Goal: Information Seeking & Learning: Learn about a topic

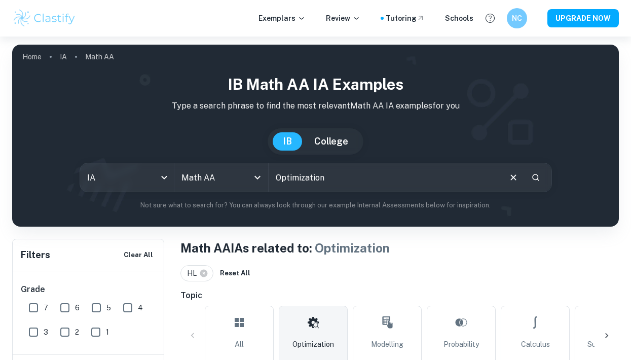
scroll to position [242, 0]
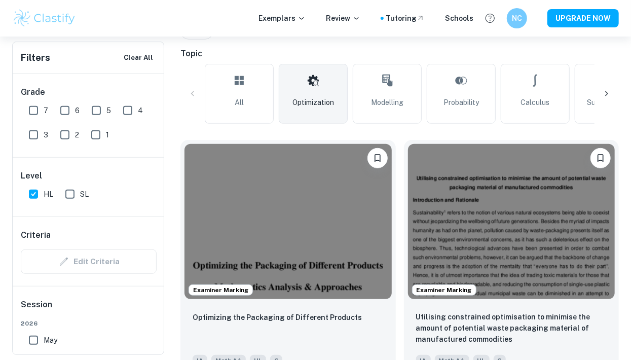
click at [67, 110] on input "6" at bounding box center [65, 110] width 20 height 20
checkbox input "true"
click at [28, 111] on input "7" at bounding box center [33, 110] width 20 height 20
checkbox input "true"
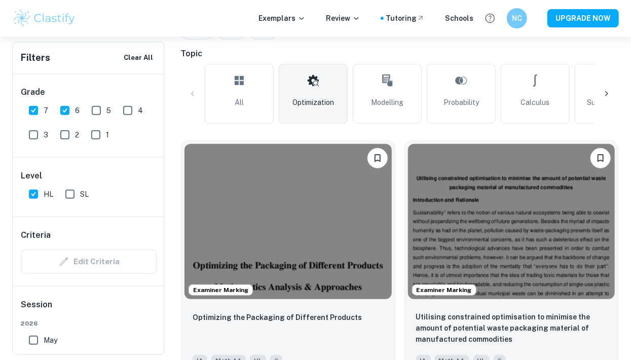
checkbox input "true"
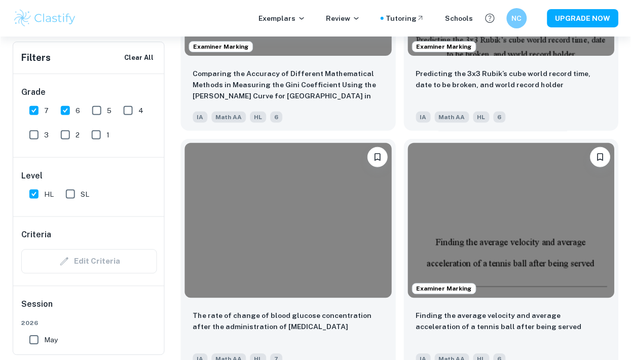
scroll to position [9951, 0]
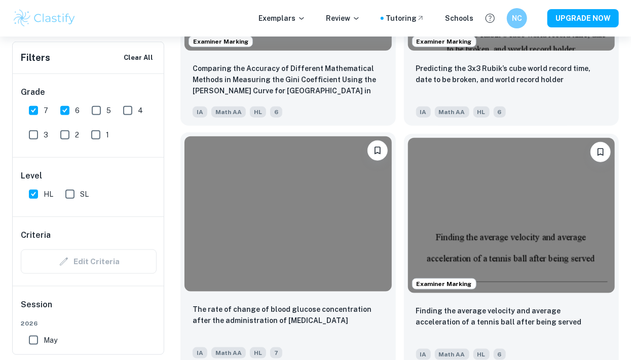
click at [359, 314] on p "The rate of change of blood glucose concentration after the administration of […" at bounding box center [288, 315] width 191 height 22
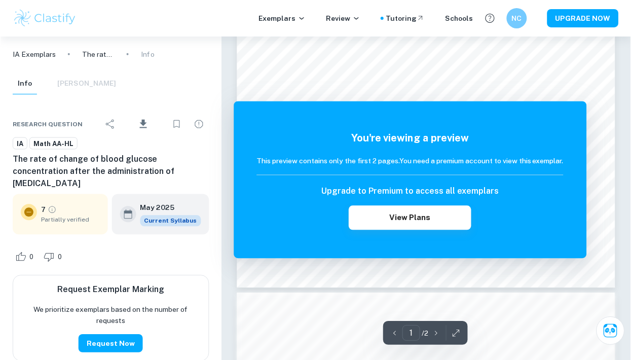
scroll to position [288, 0]
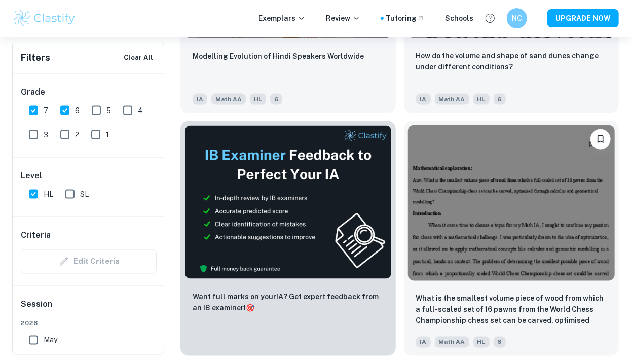
scroll to position [8267, 0]
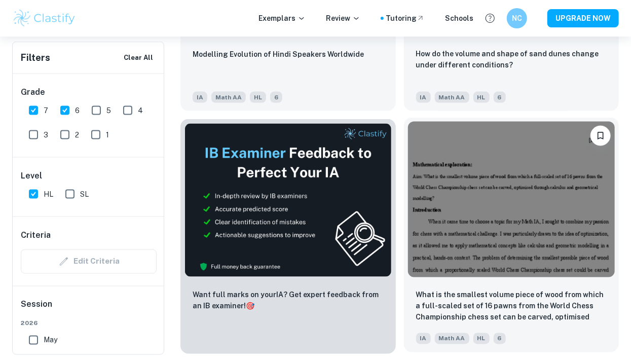
click at [545, 310] on p "What is the smallest volume piece of wood from which a full-scaled set of 16 pa…" at bounding box center [511, 307] width 191 height 34
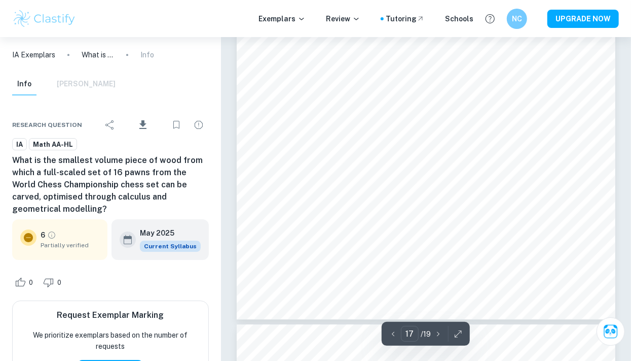
scroll to position [9154, 0]
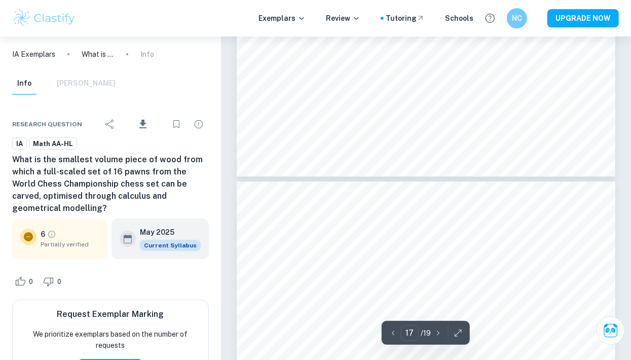
type input "18"
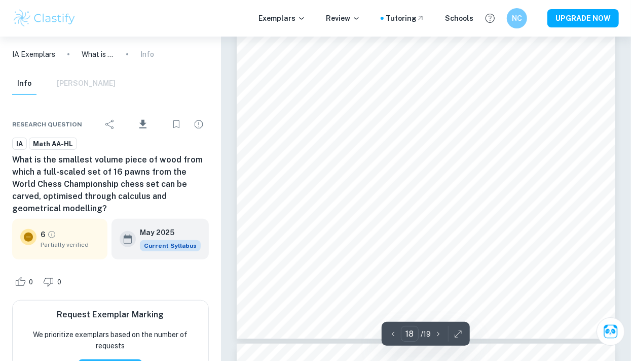
scroll to position [9668, 0]
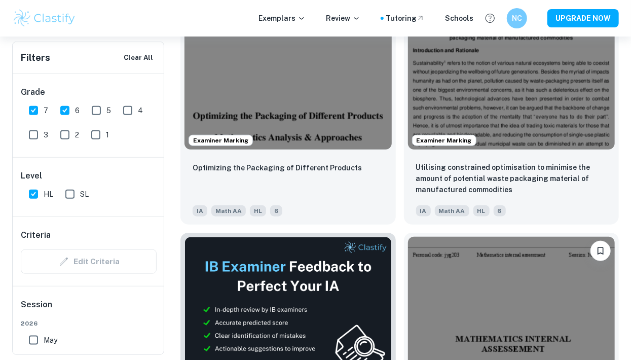
scroll to position [392, 0]
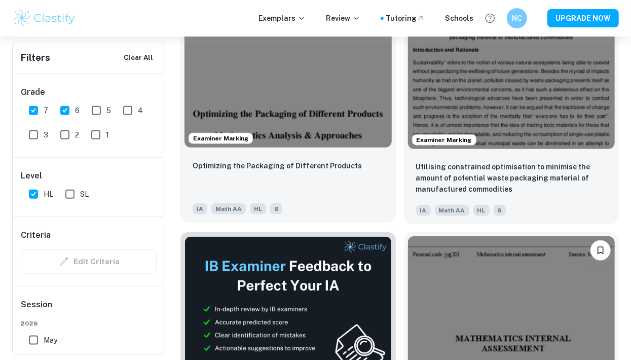
click at [351, 163] on div "Optimizing the Packaging of Different Products" at bounding box center [288, 177] width 191 height 34
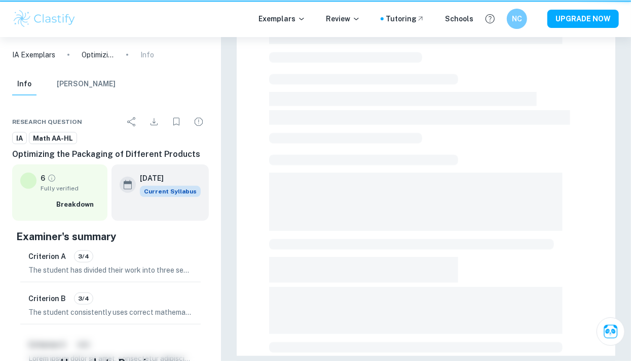
scroll to position [38, 0]
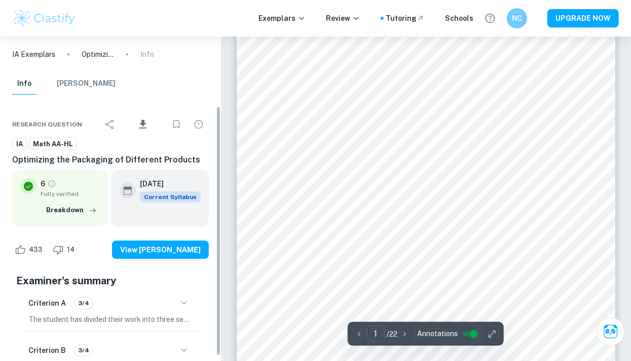
click at [148, 313] on p "The student has divided their work into three sections, with the body further s…" at bounding box center [110, 318] width 164 height 11
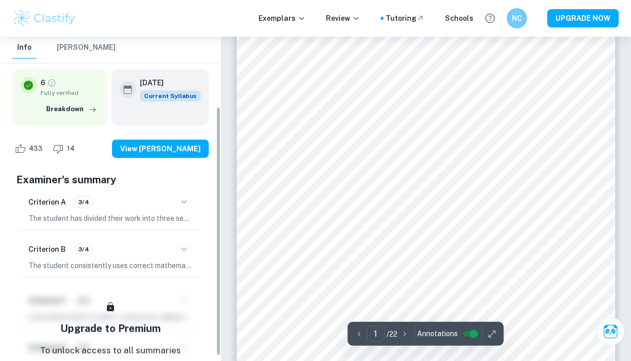
click at [178, 207] on button "button" at bounding box center [183, 201] width 17 height 17
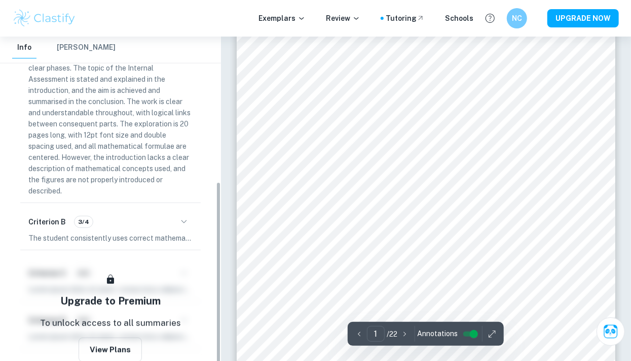
scroll to position [276, 0]
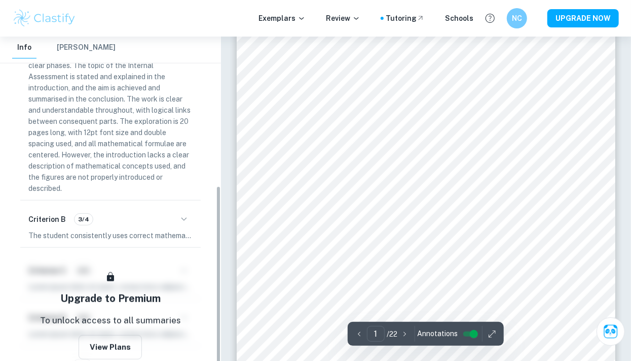
click at [100, 218] on div "Criterion B 3/4" at bounding box center [110, 218] width 164 height 17
click at [130, 217] on div "Criterion B 3/4" at bounding box center [110, 218] width 164 height 17
click at [183, 212] on button "button" at bounding box center [183, 218] width 17 height 17
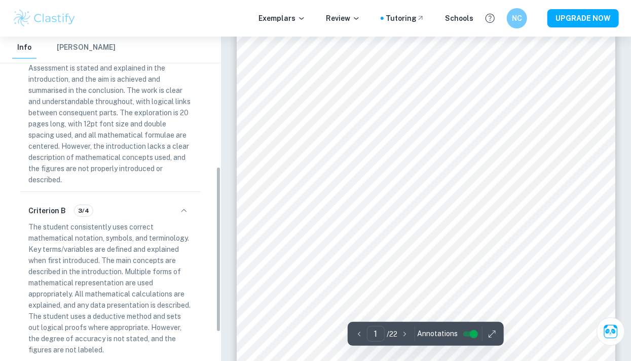
scroll to position [249, 0]
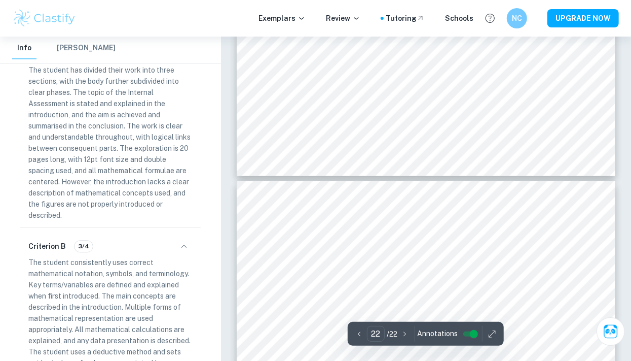
type input "21"
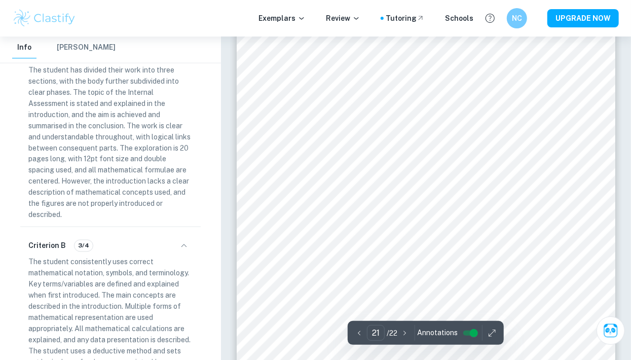
scroll to position [10269, 0]
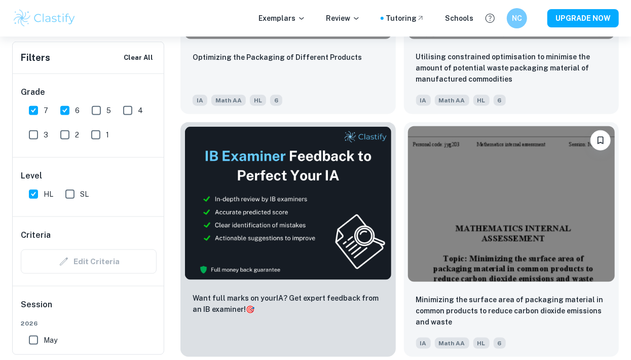
scroll to position [511, 0]
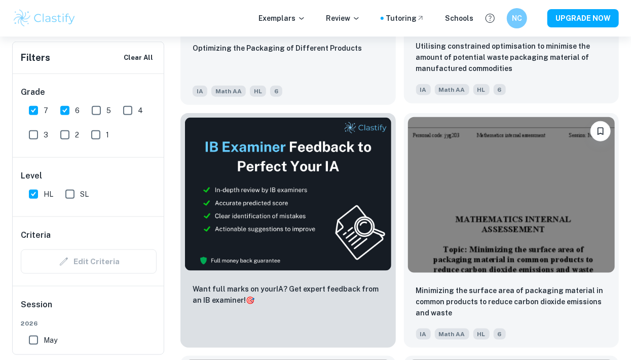
click at [526, 63] on p "Utilising constrained optimisation to minimise the amount of potential waste pa…" at bounding box center [511, 57] width 191 height 33
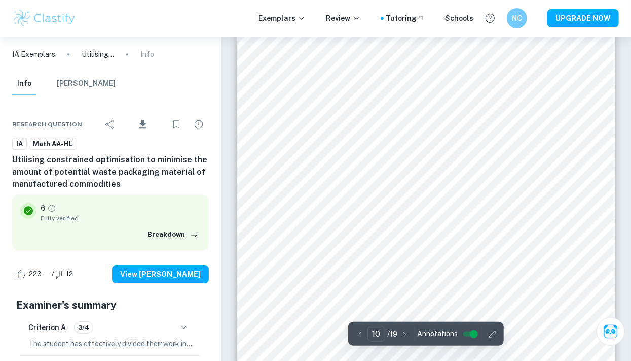
scroll to position [5202, 0]
type input "12"
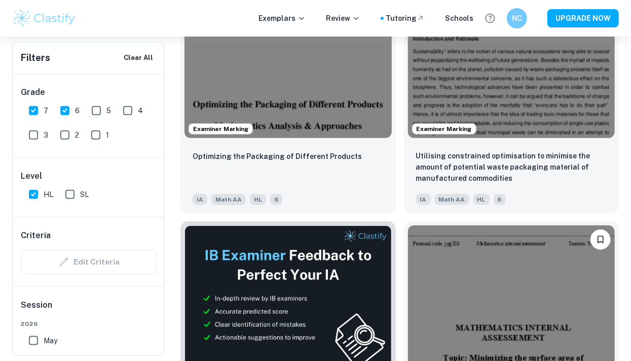
scroll to position [402, 0]
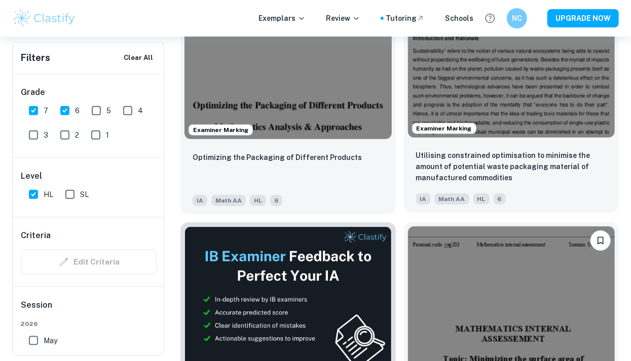
click at [546, 170] on p "Utilising constrained optimisation to minimise the amount of potential waste pa…" at bounding box center [511, 166] width 191 height 33
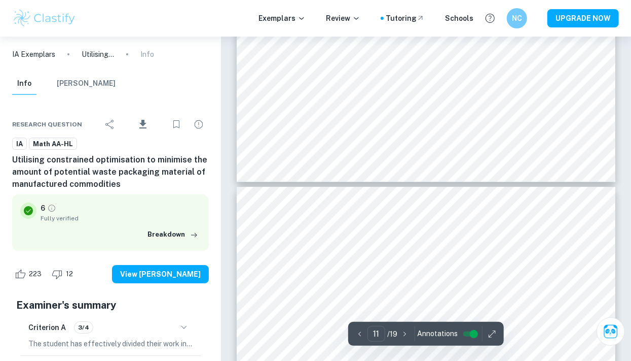
type input "10"
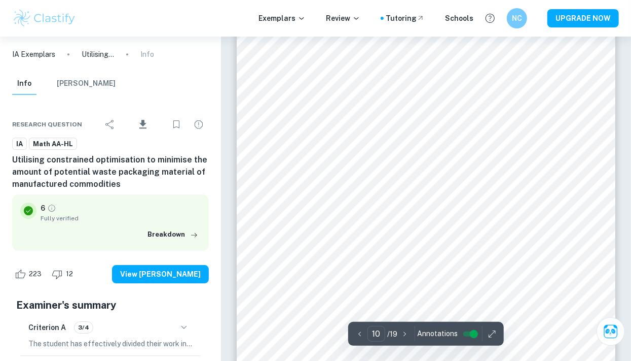
scroll to position [5266, 0]
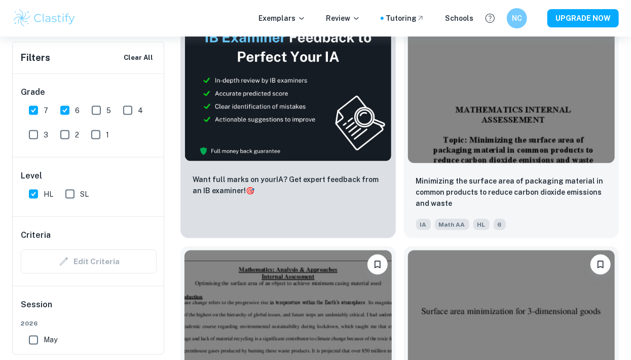
scroll to position [621, 0]
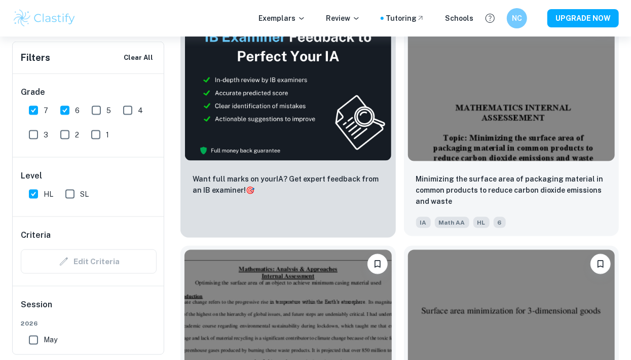
click at [573, 197] on p "Minimizing the surface area of packaging material in common products to reduce …" at bounding box center [511, 189] width 191 height 33
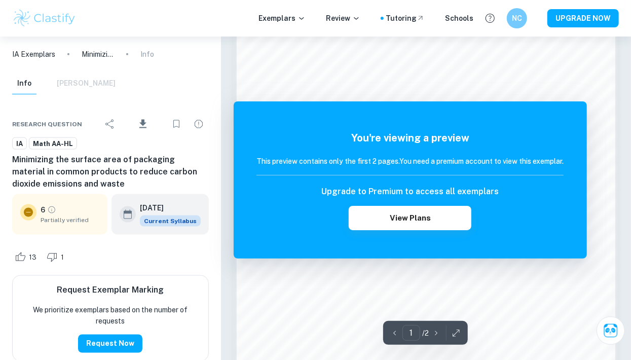
scroll to position [795, 0]
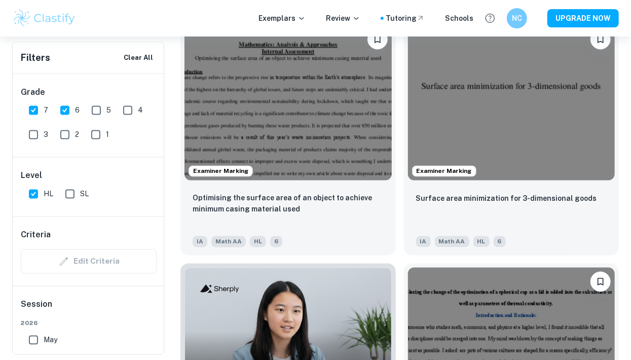
scroll to position [853, 0]
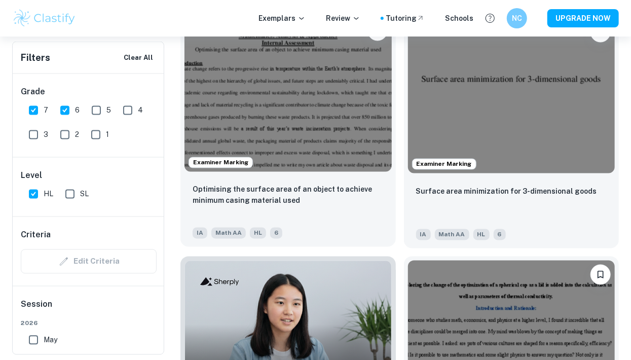
click at [352, 197] on p "Optimising the surface area of an object to achieve minimum casing material used" at bounding box center [288, 195] width 191 height 22
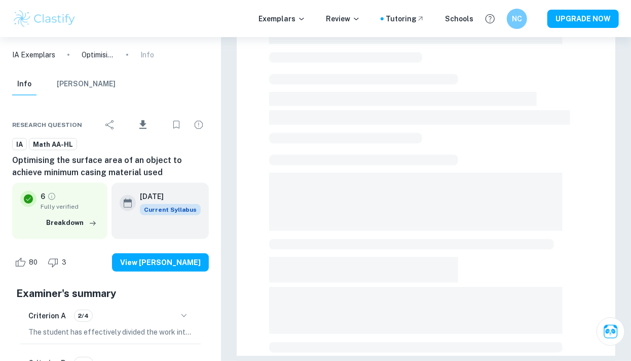
scroll to position [38, 0]
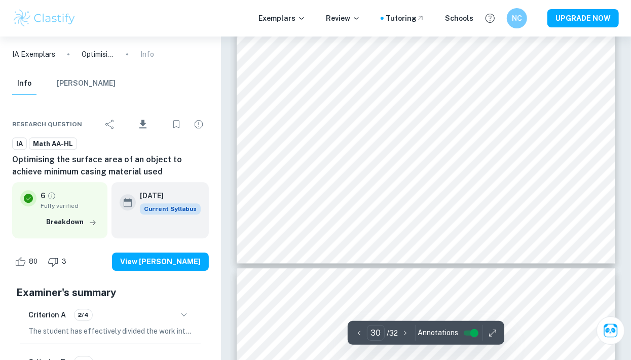
type input "31"
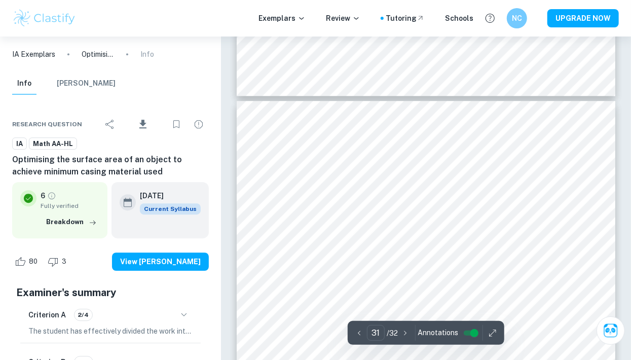
scroll to position [16549, 0]
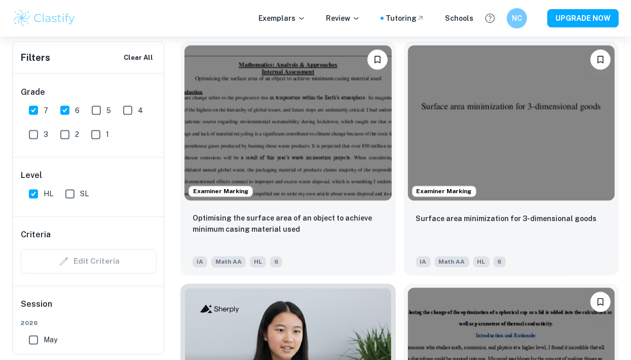
scroll to position [828, 0]
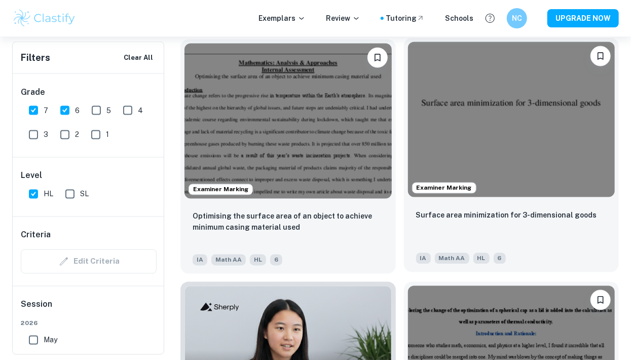
click at [581, 225] on div "Surface area minimization for 3-dimensional goods" at bounding box center [511, 226] width 191 height 34
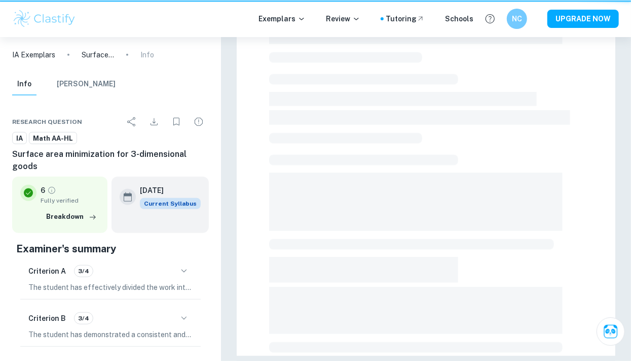
scroll to position [38, 0]
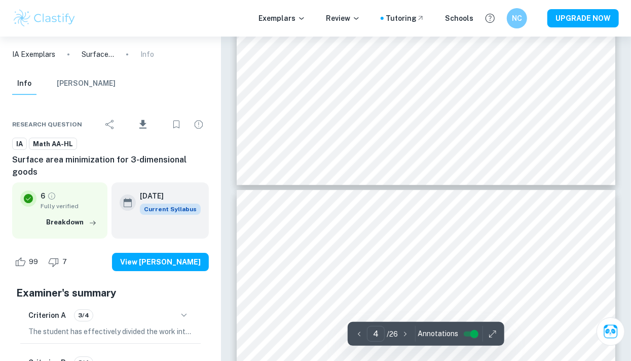
type input "3"
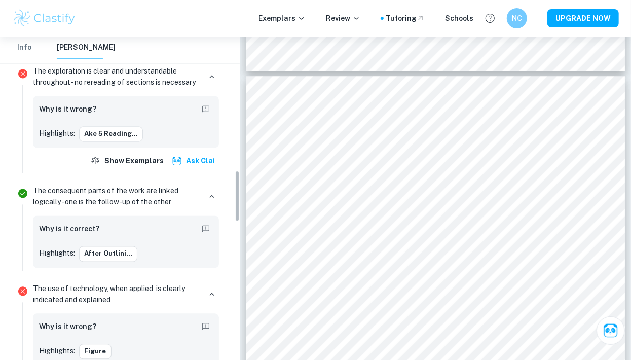
scroll to position [947, 0]
click at [97, 134] on button "ake 5 reading..." at bounding box center [111, 133] width 64 height 15
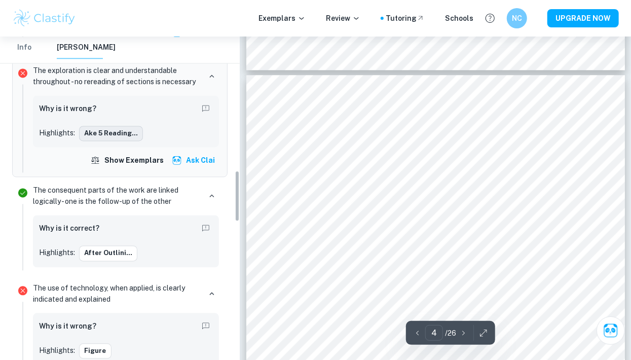
click at [95, 134] on button "ake 5 reading..." at bounding box center [111, 133] width 64 height 15
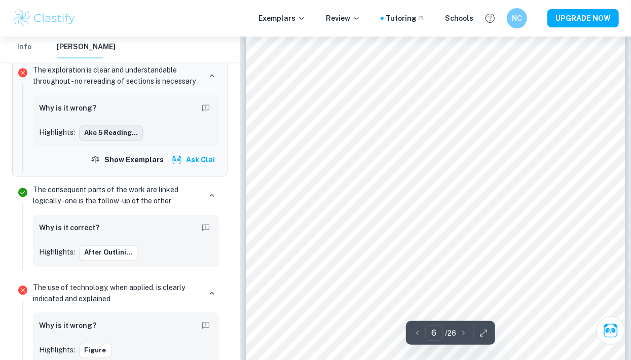
scroll to position [2628, 0]
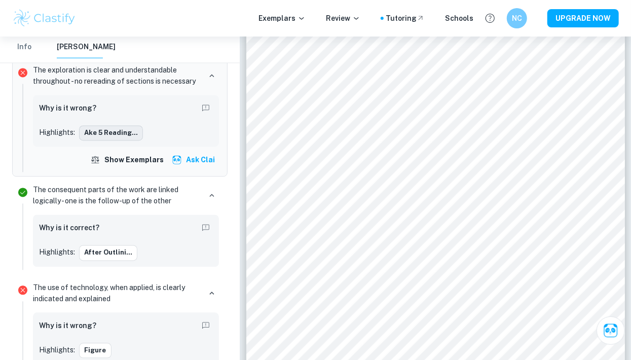
click at [94, 134] on button "ake 5 reading..." at bounding box center [111, 133] width 64 height 15
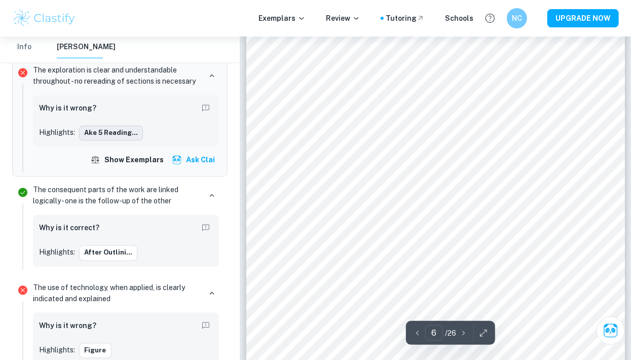
click at [95, 133] on button "ake 5 reading..." at bounding box center [111, 133] width 64 height 15
click at [93, 135] on button "ake 5 reading..." at bounding box center [111, 133] width 64 height 15
click at [117, 158] on button "Show exemplars" at bounding box center [128, 160] width 80 height 18
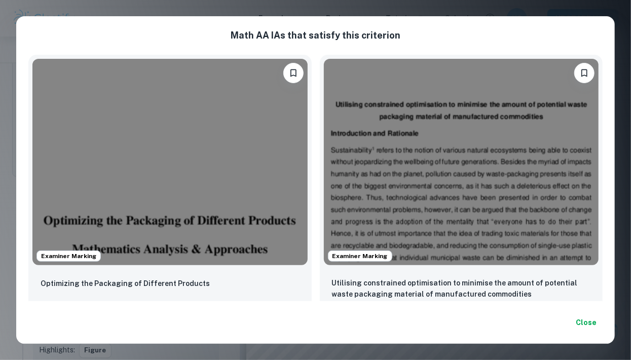
click at [592, 332] on button "Close" at bounding box center [586, 322] width 32 height 18
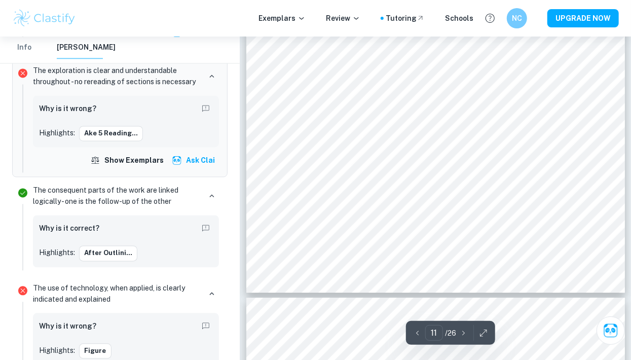
scroll to position [5259, 0]
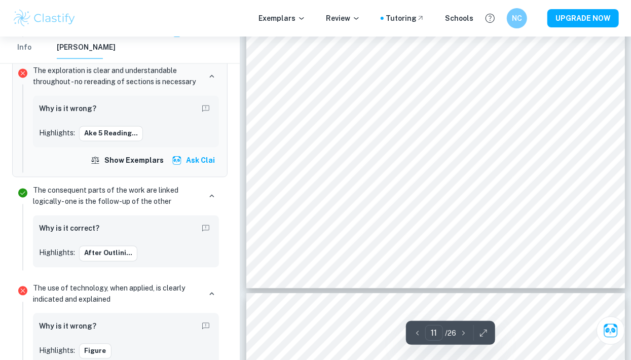
click at [190, 162] on button "Ask Clai" at bounding box center [194, 160] width 49 height 18
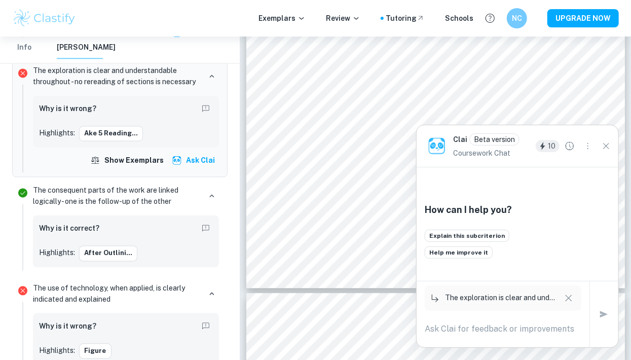
click at [589, 281] on div "How can I help you? Explain this subcriterion Help me improve it" at bounding box center [518, 224] width 202 height 114
click at [606, 152] on icon "Close" at bounding box center [606, 145] width 11 height 11
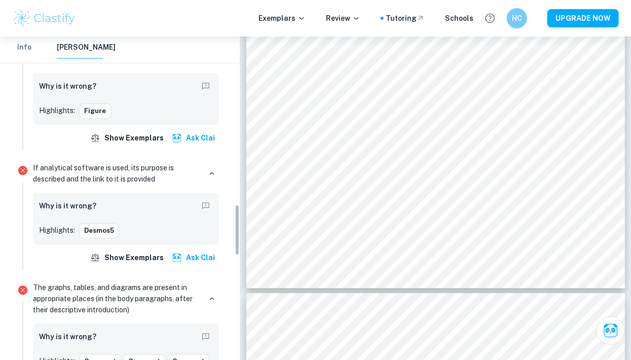
scroll to position [1184, 0]
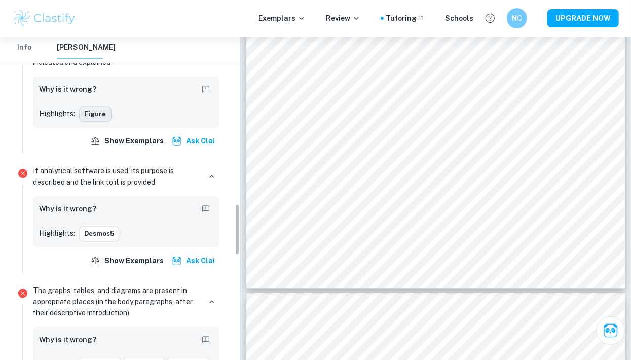
click at [88, 110] on button "Figure" at bounding box center [95, 113] width 32 height 15
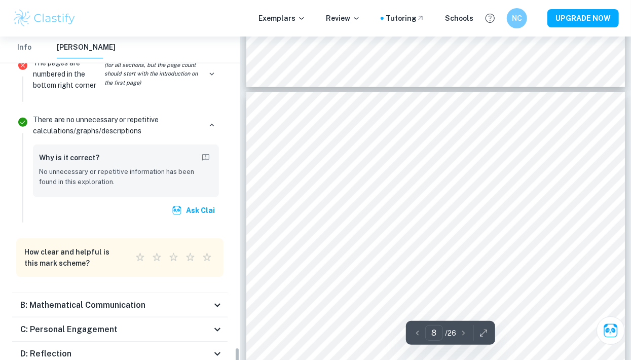
scroll to position [3452, 0]
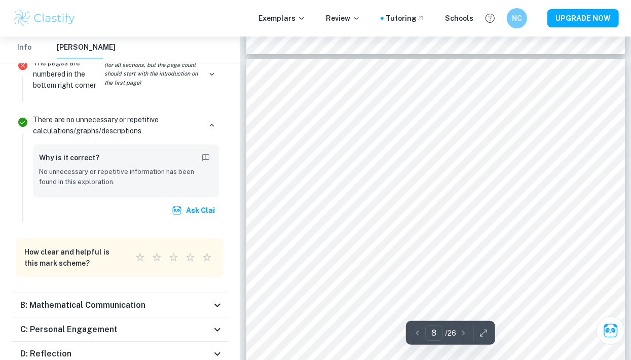
click at [69, 299] on h6 "B: Mathematical Communication" at bounding box center [82, 305] width 125 height 12
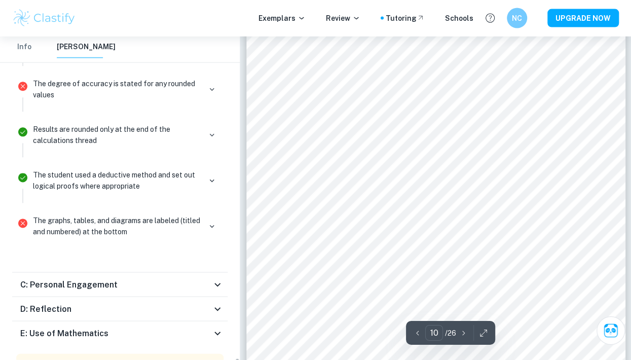
scroll to position [2833, 0]
type input "25"
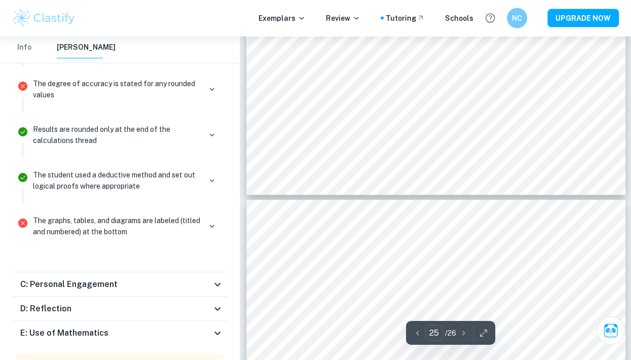
scroll to position [11911, 0]
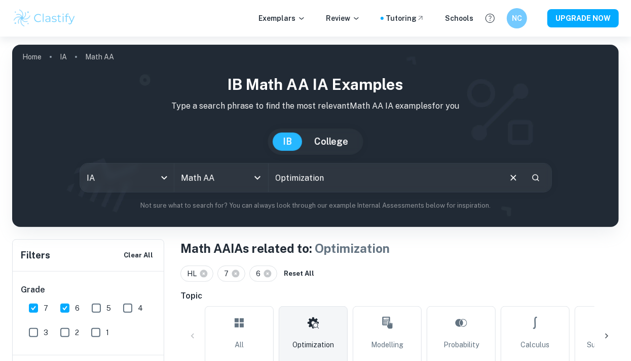
click at [97, 305] on input "5" at bounding box center [96, 308] width 20 height 20
checkbox input "true"
click at [66, 310] on input "6" at bounding box center [65, 308] width 20 height 20
checkbox input "false"
click at [41, 308] on input "7" at bounding box center [33, 308] width 20 height 20
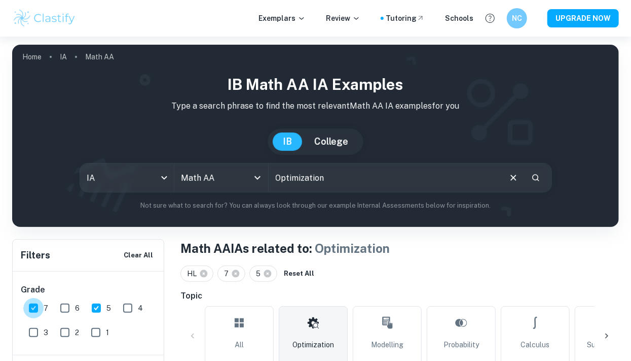
checkbox input "false"
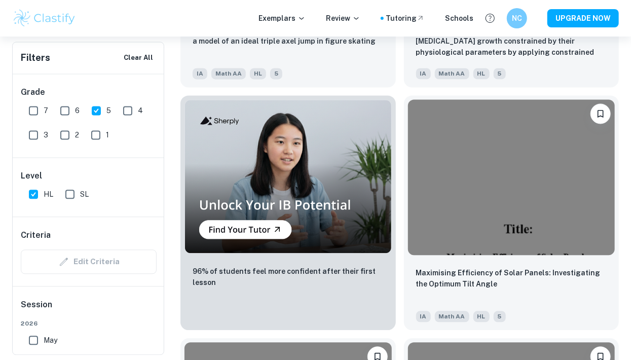
scroll to position [1018, 0]
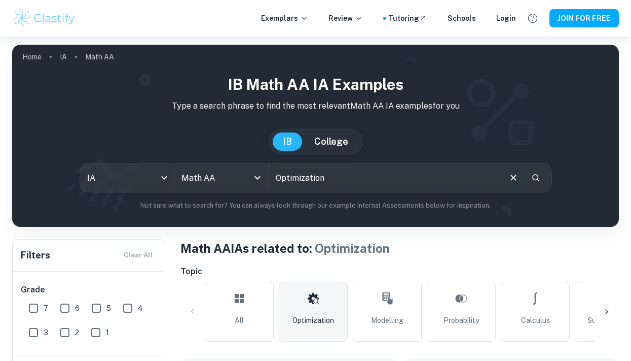
scroll to position [946, 0]
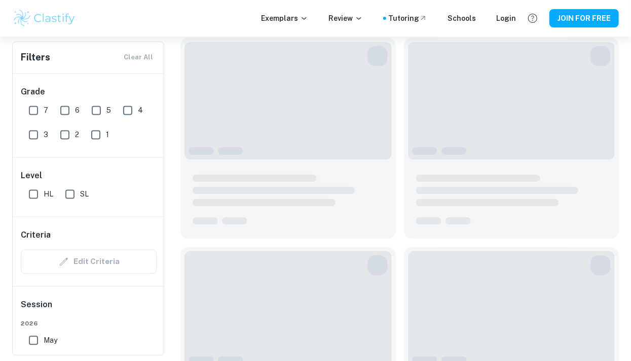
checkbox input "false"
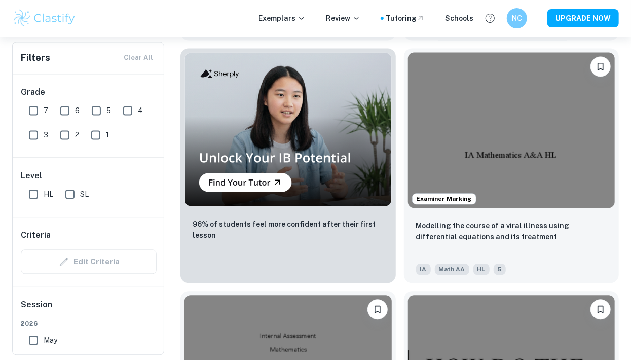
scroll to position [1036, 0]
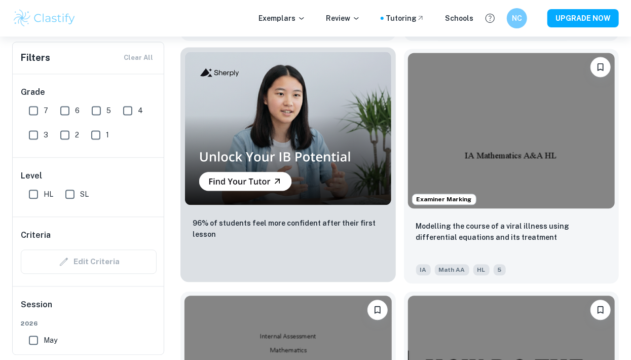
click at [214, 179] on img at bounding box center [288, 128] width 207 height 154
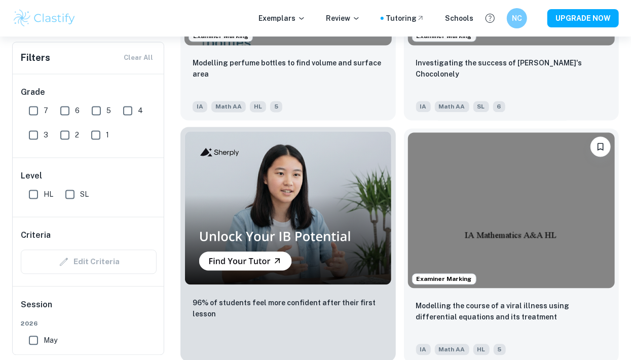
scroll to position [959, 0]
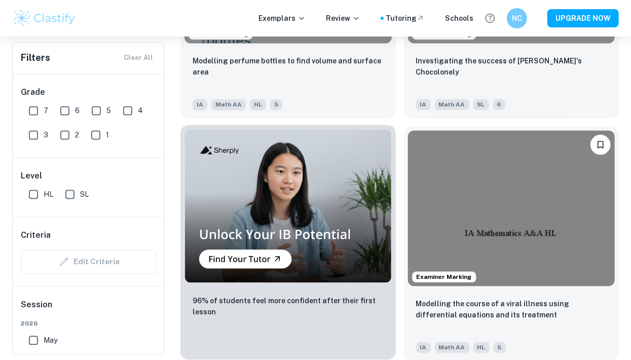
click at [230, 258] on img at bounding box center [288, 206] width 207 height 154
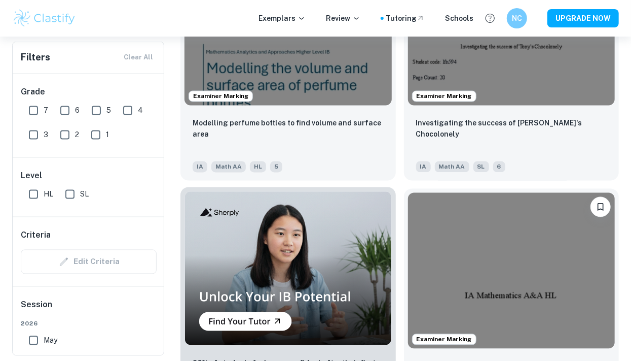
scroll to position [897, 0]
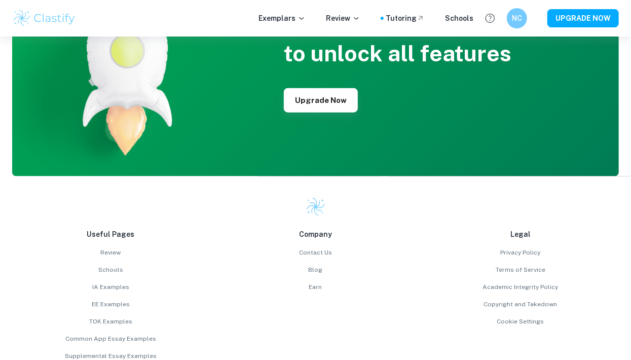
scroll to position [2474, 0]
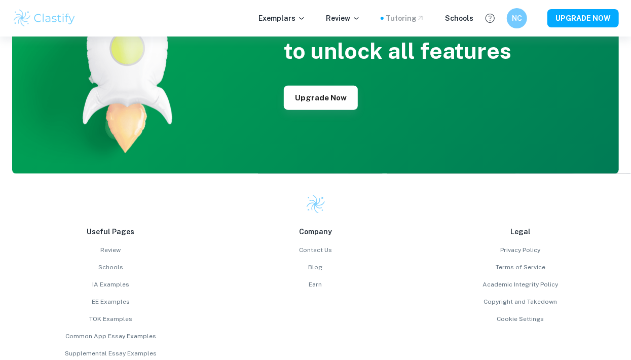
click at [419, 14] on div "Tutoring" at bounding box center [405, 18] width 39 height 11
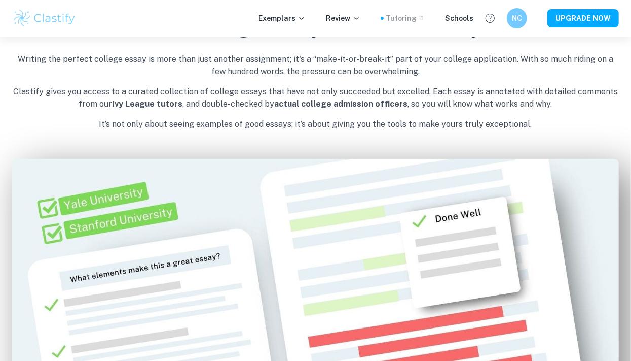
scroll to position [392, 0]
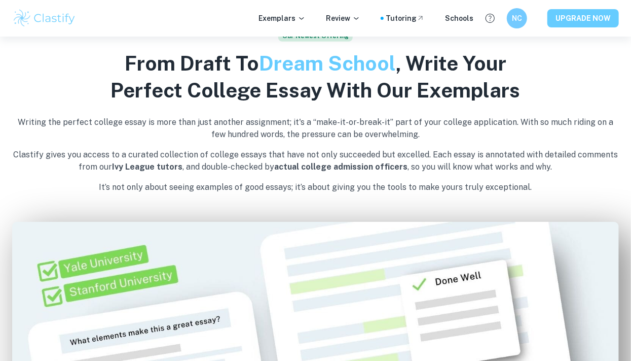
click at [576, 19] on button "UPGRADE NOW" at bounding box center [583, 18] width 71 height 18
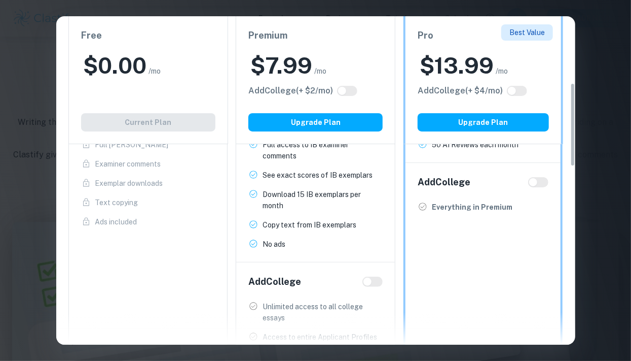
scroll to position [259, 0]
click at [543, 183] on input "checkbox" at bounding box center [533, 182] width 24 height 8
checkbox input "true"
click at [545, 178] on input "checkbox" at bounding box center [543, 182] width 24 height 8
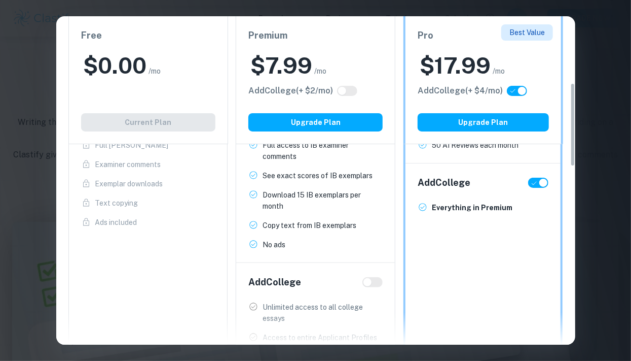
checkbox input "false"
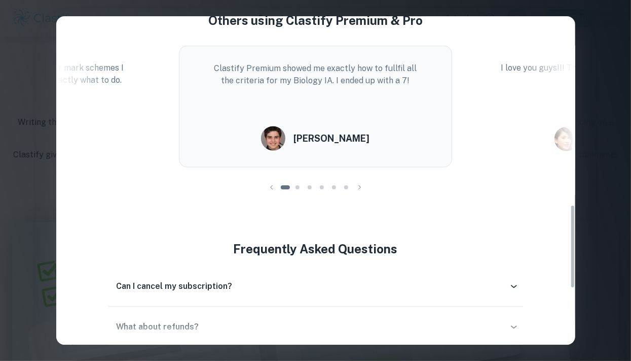
scroll to position [735, 0]
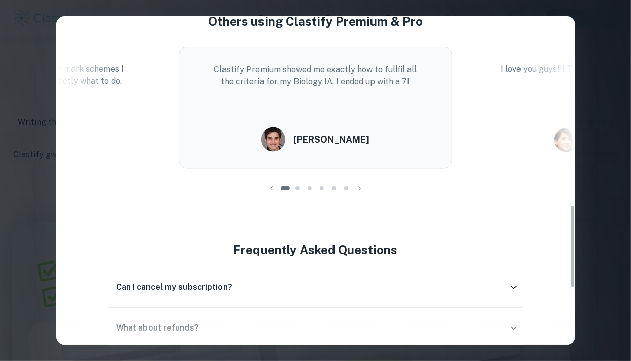
click at [407, 123] on div "Clastify Premium showed me exactly how to fullfil all the criteria for my Biolo…" at bounding box center [315, 108] width 273 height 122
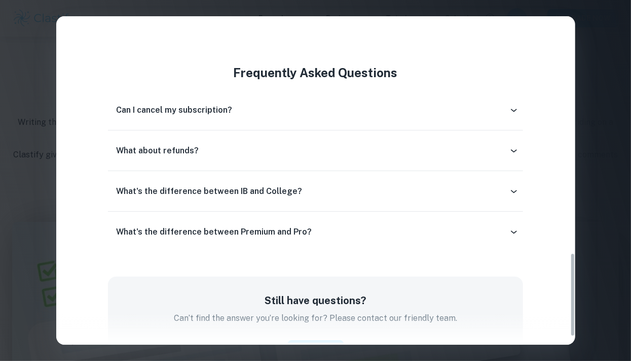
scroll to position [927, 0]
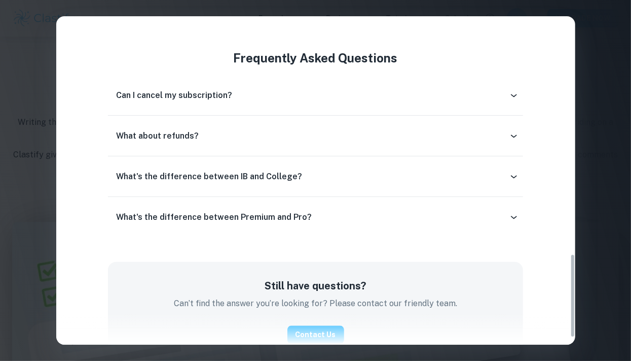
click at [451, 125] on div "What about refunds?" at bounding box center [315, 136] width 415 height 24
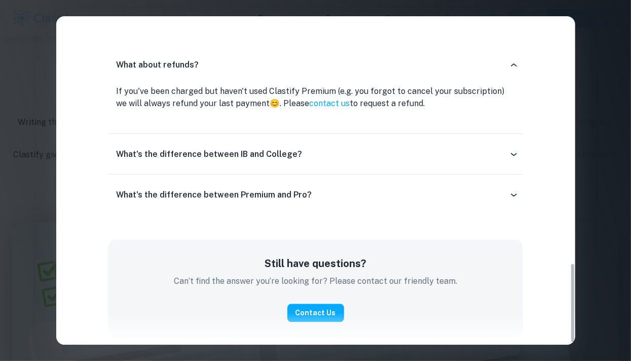
scroll to position [1015, 0]
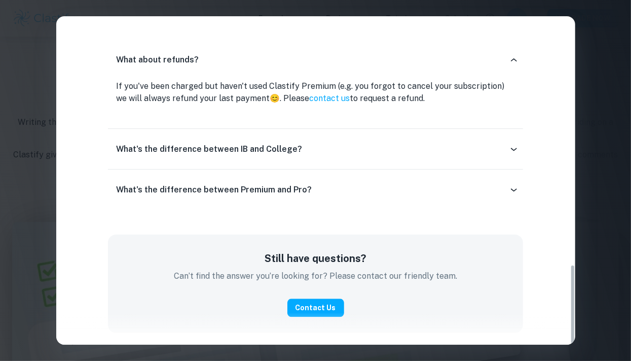
click at [457, 154] on div "What's the difference between IB and College?" at bounding box center [312, 149] width 393 height 12
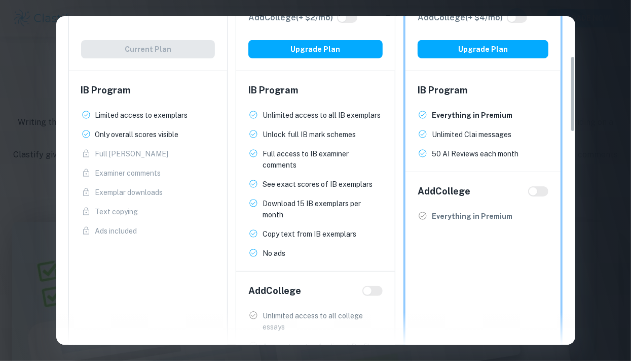
scroll to position [0, 0]
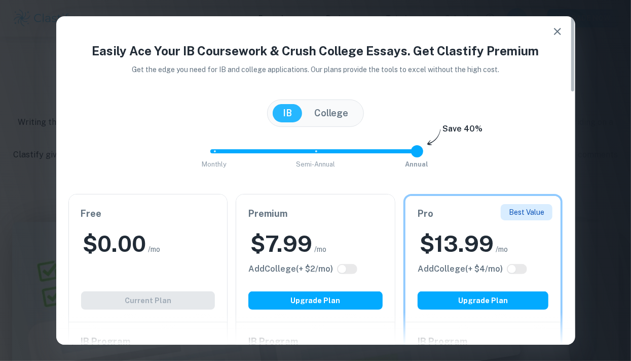
click at [346, 105] on button "College" at bounding box center [331, 113] width 54 height 18
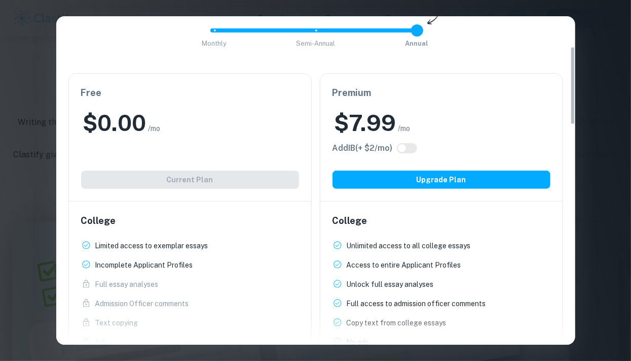
scroll to position [126, 0]
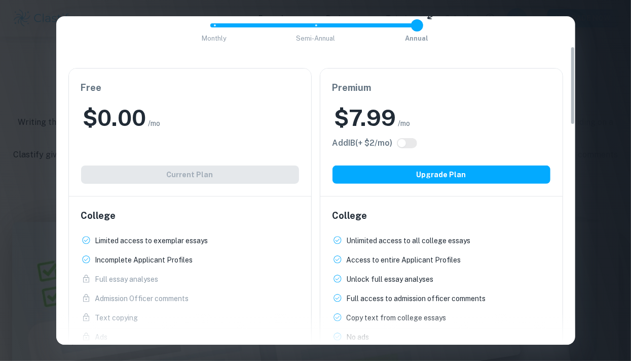
click at [413, 139] on input "checkbox" at bounding box center [402, 143] width 24 height 8
checkbox input "true"
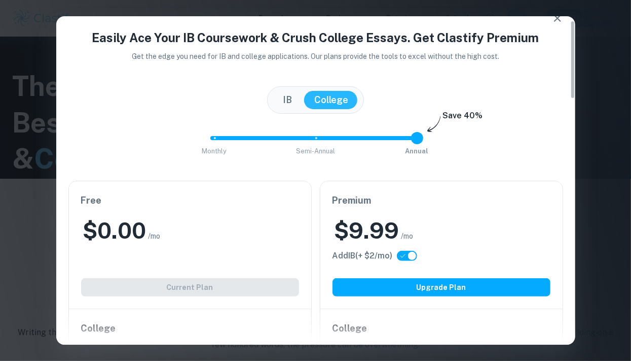
scroll to position [12, 0]
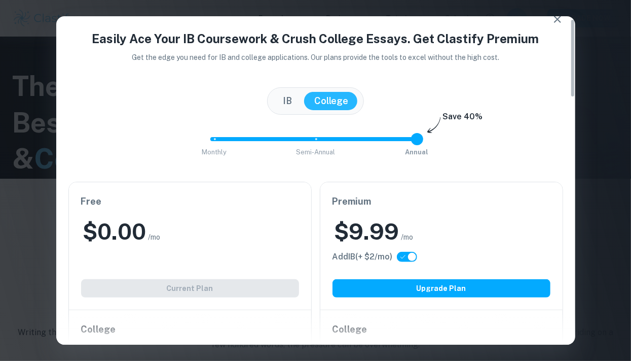
click at [321, 140] on span at bounding box center [311, 139] width 203 height 4
type input "1"
click at [290, 98] on button "IB" at bounding box center [287, 101] width 29 height 18
checkbox input "false"
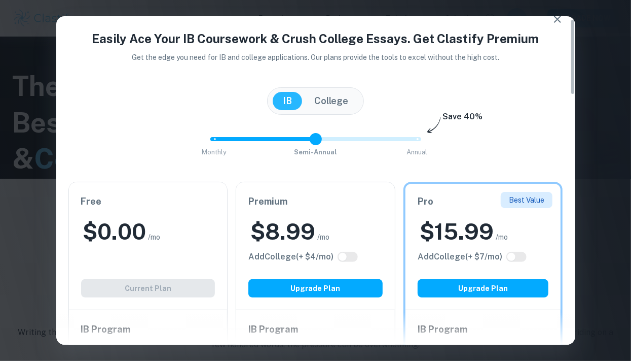
click at [401, 131] on span "Monthly Semi-Annual Annual" at bounding box center [315, 139] width 203 height 24
click at [330, 133] on span "Monthly Semi-Annual Annual" at bounding box center [315, 139] width 203 height 24
type input "2"
click at [559, 18] on icon "button" at bounding box center [557, 19] width 7 height 7
